Goal: Obtain resource: Obtain resource

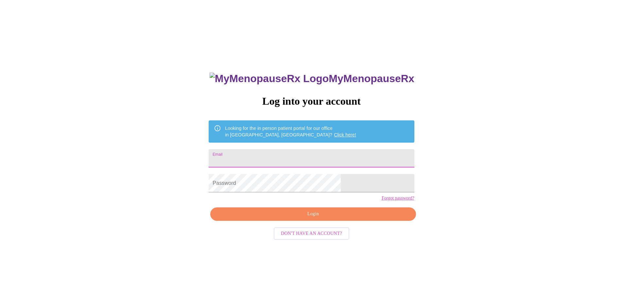
click at [317, 149] on input "Email" at bounding box center [311, 158] width 205 height 18
type input "[EMAIL_ADDRESS][DOMAIN_NAME]"
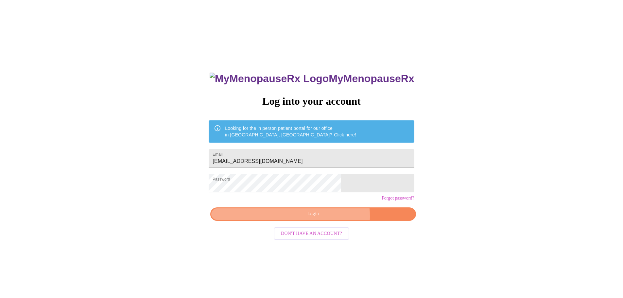
click at [327, 218] on span "Login" at bounding box center [313, 214] width 190 height 8
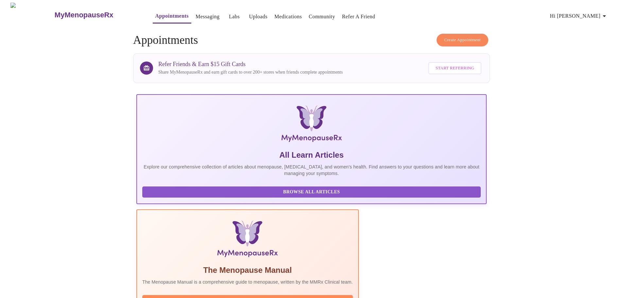
click at [229, 12] on link "Labs" at bounding box center [234, 16] width 11 height 9
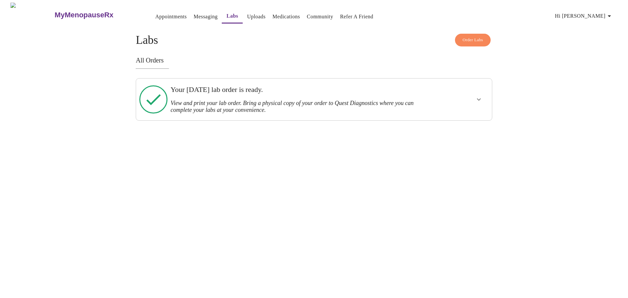
click at [202, 101] on h3 "View and print your lab order. Bring a physical copy of your order to Quest Dia…" at bounding box center [296, 107] width 252 height 14
click at [473, 95] on button "show more" at bounding box center [479, 100] width 16 height 16
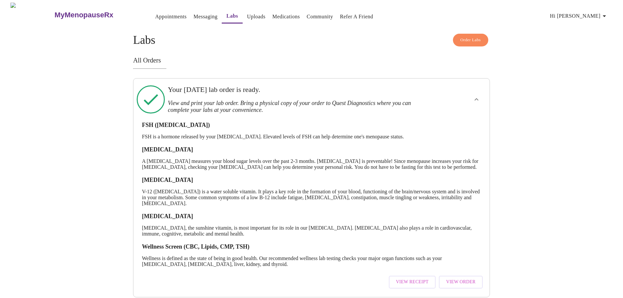
scroll to position [19, 0]
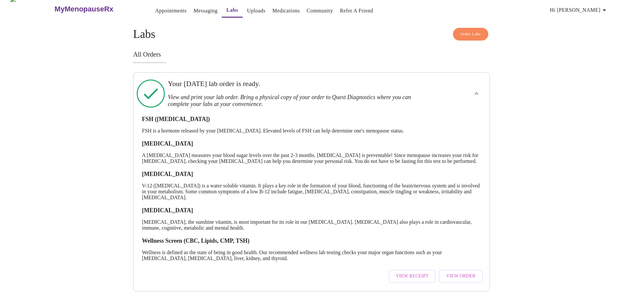
click at [456, 272] on span "View Order" at bounding box center [460, 276] width 29 height 8
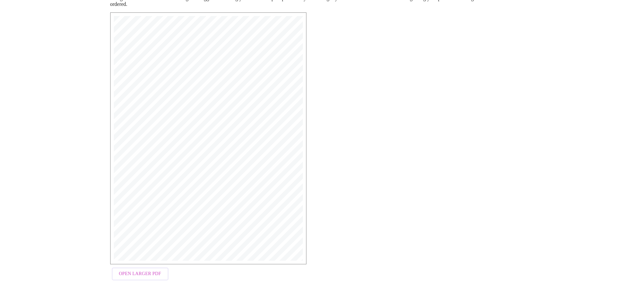
scroll to position [6, 0]
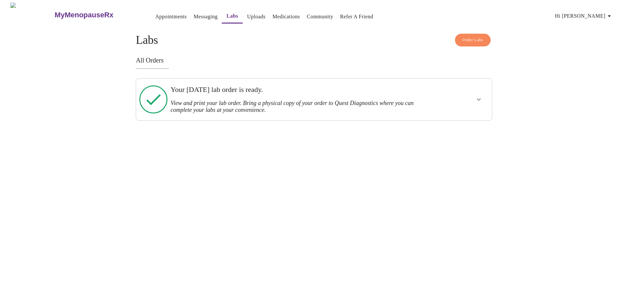
click at [477, 102] on icon "show more" at bounding box center [479, 99] width 8 height 8
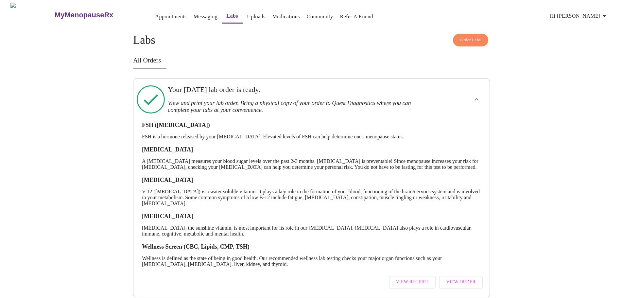
scroll to position [19, 0]
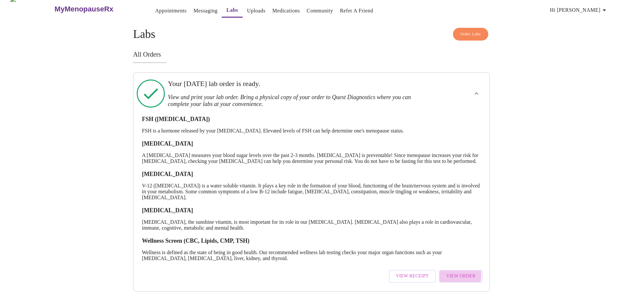
click at [448, 272] on span "View Order" at bounding box center [460, 276] width 29 height 8
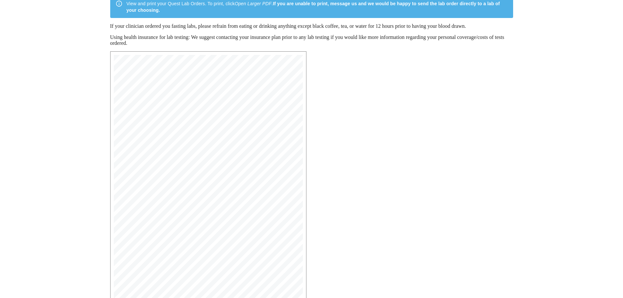
scroll to position [104, 0]
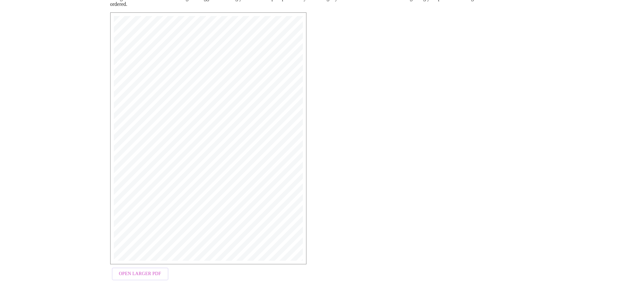
click at [133, 274] on span "Open Larger PDF" at bounding box center [140, 274] width 42 height 8
